Goal: Obtain resource: Download file/media

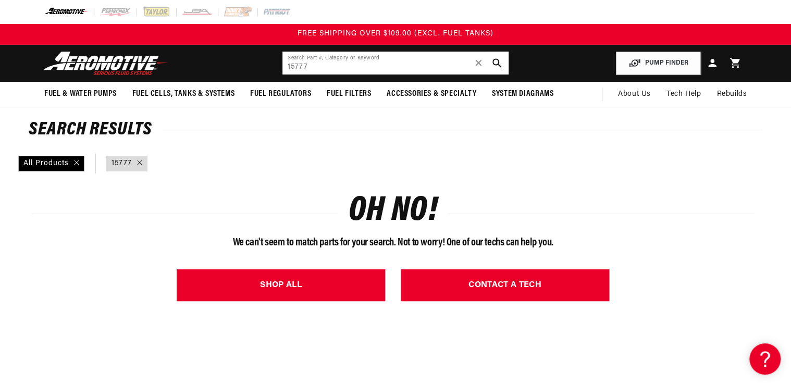
drag, startPoint x: 304, startPoint y: 65, endPoint x: 273, endPoint y: 65, distance: 31.3
click at [287, 65] on input "15777" at bounding box center [395, 63] width 226 height 23
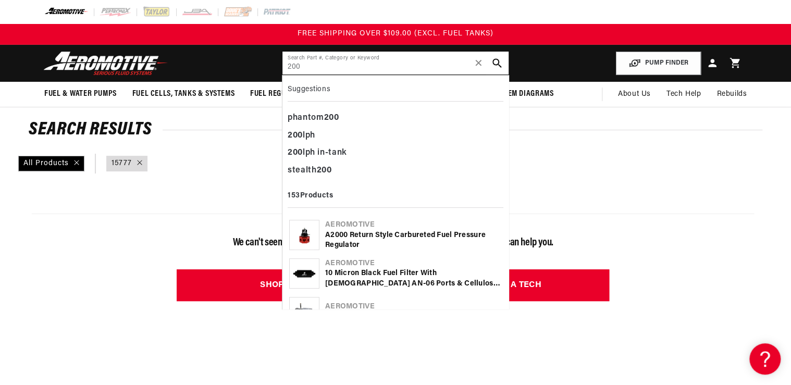
type input "200"
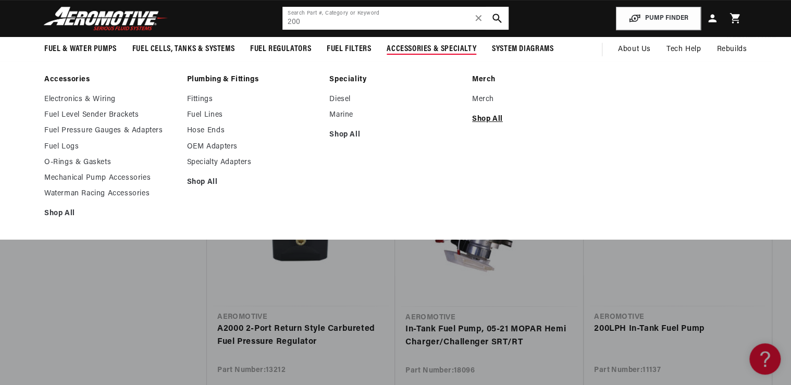
scroll to position [2209, 0]
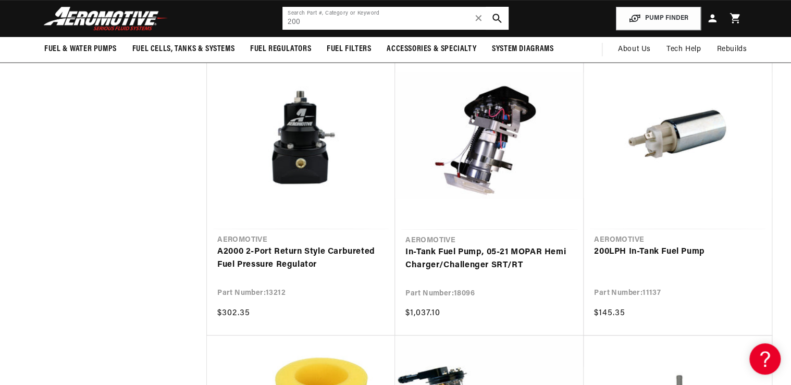
drag, startPoint x: 238, startPoint y: 31, endPoint x: 221, endPoint y: 31, distance: 16.7
click at [222, 31] on header "Fuel & Water Pumps Back In-Tank In-Line Fuel Pumps" at bounding box center [395, 18] width 755 height 37
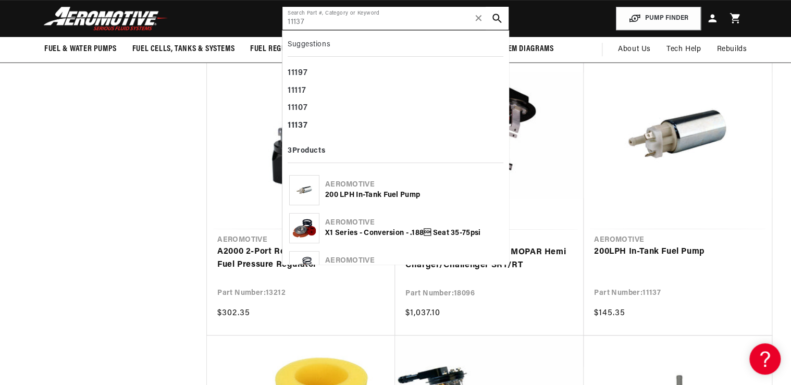
type input "11137"
drag, startPoint x: 306, startPoint y: 22, endPoint x: 242, endPoint y: 30, distance: 64.6
click at [248, 29] on header "Fuel & Water Pumps Back In-Tank In-Line Fuel Pumps" at bounding box center [395, 18] width 755 height 37
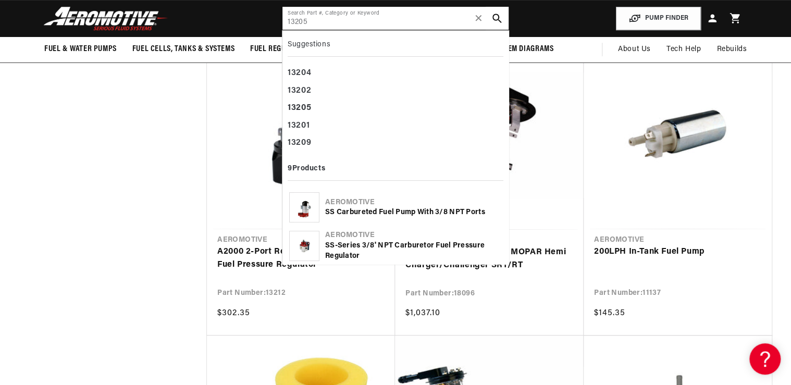
type input "13205"
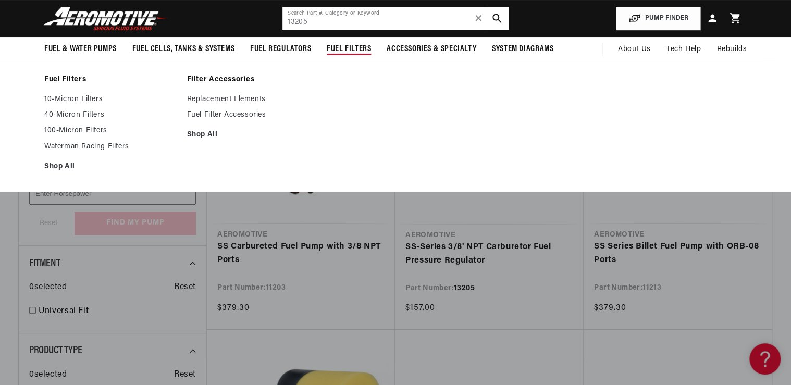
scroll to position [154, 0]
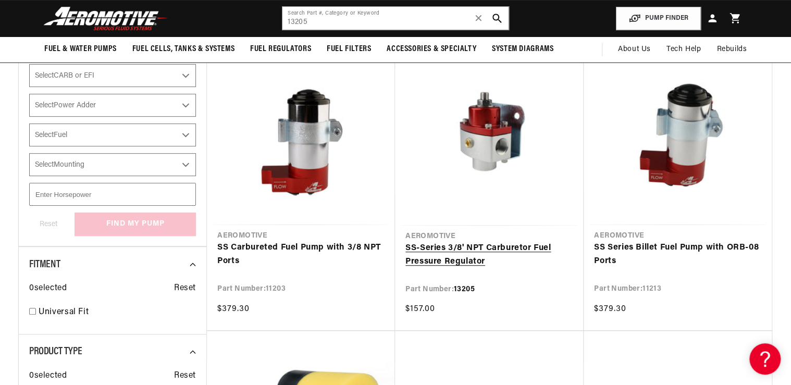
click at [473, 251] on link "SS-Series 3/8' NPT Carburetor Fuel Pressure Regulator" at bounding box center [489, 255] width 168 height 27
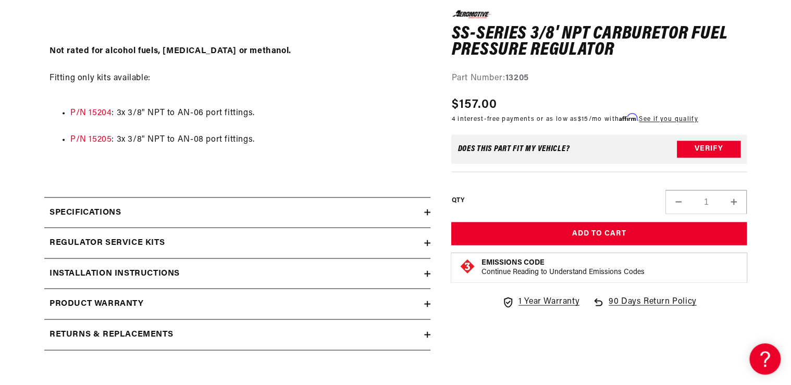
scroll to position [834, 0]
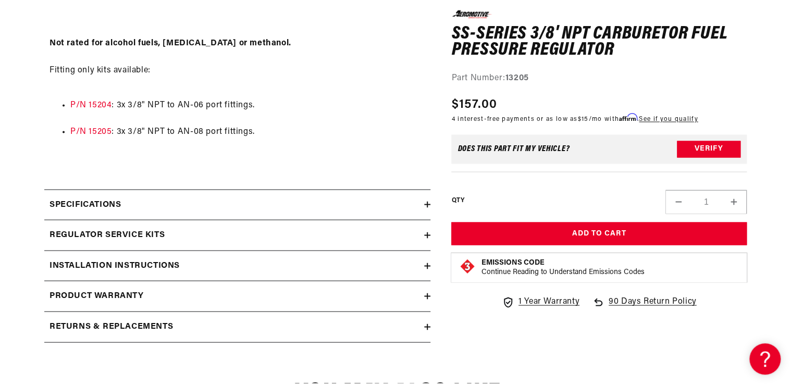
click at [135, 266] on h2 "Installation Instructions" at bounding box center [115, 266] width 130 height 14
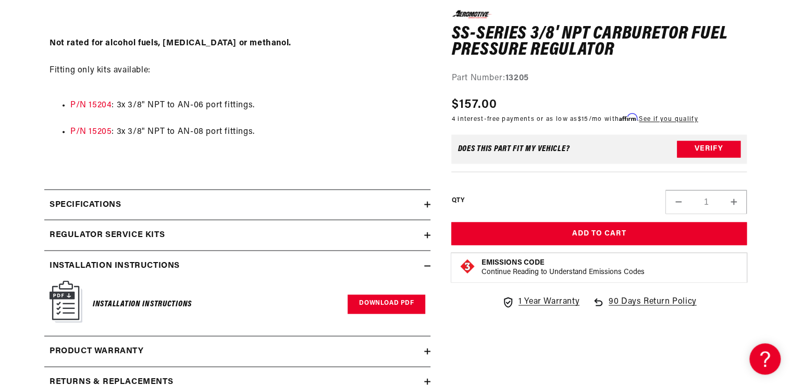
click at [380, 304] on link "Download PDF" at bounding box center [387, 303] width 78 height 19
